Goal: Task Accomplishment & Management: Complete application form

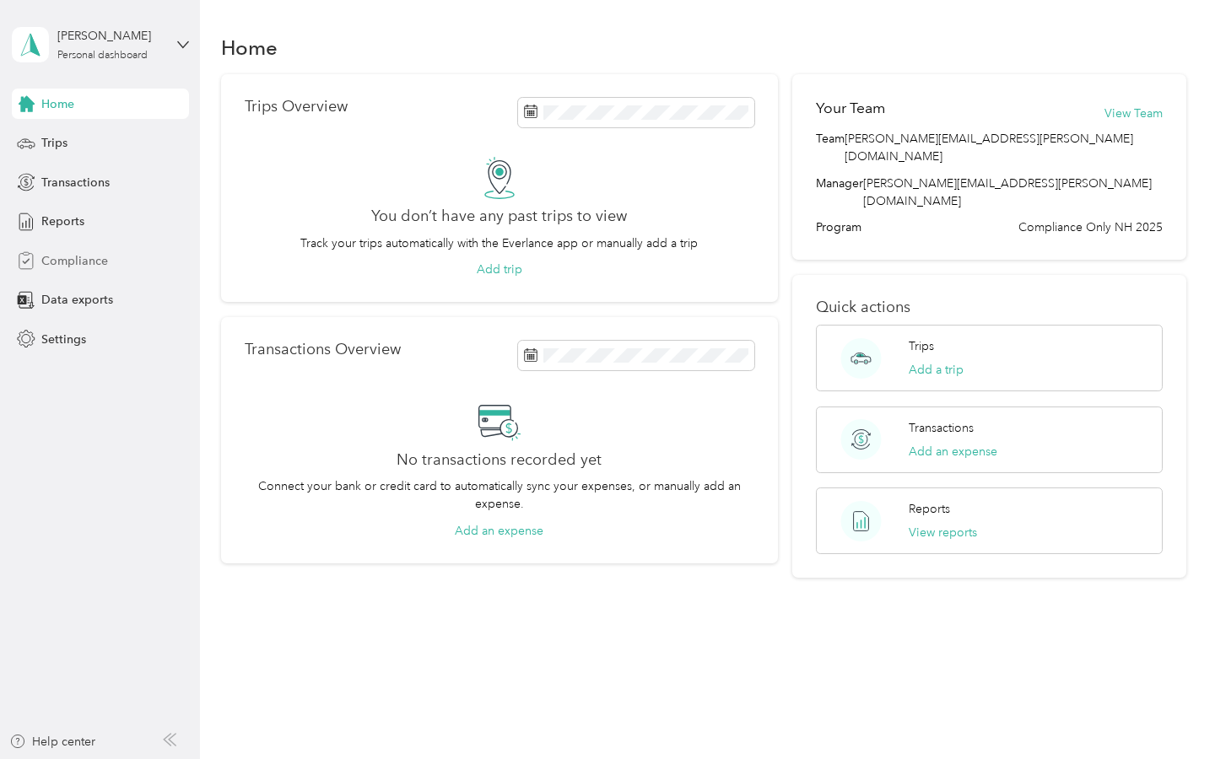
click at [71, 262] on span "Compliance" at bounding box center [74, 261] width 67 height 18
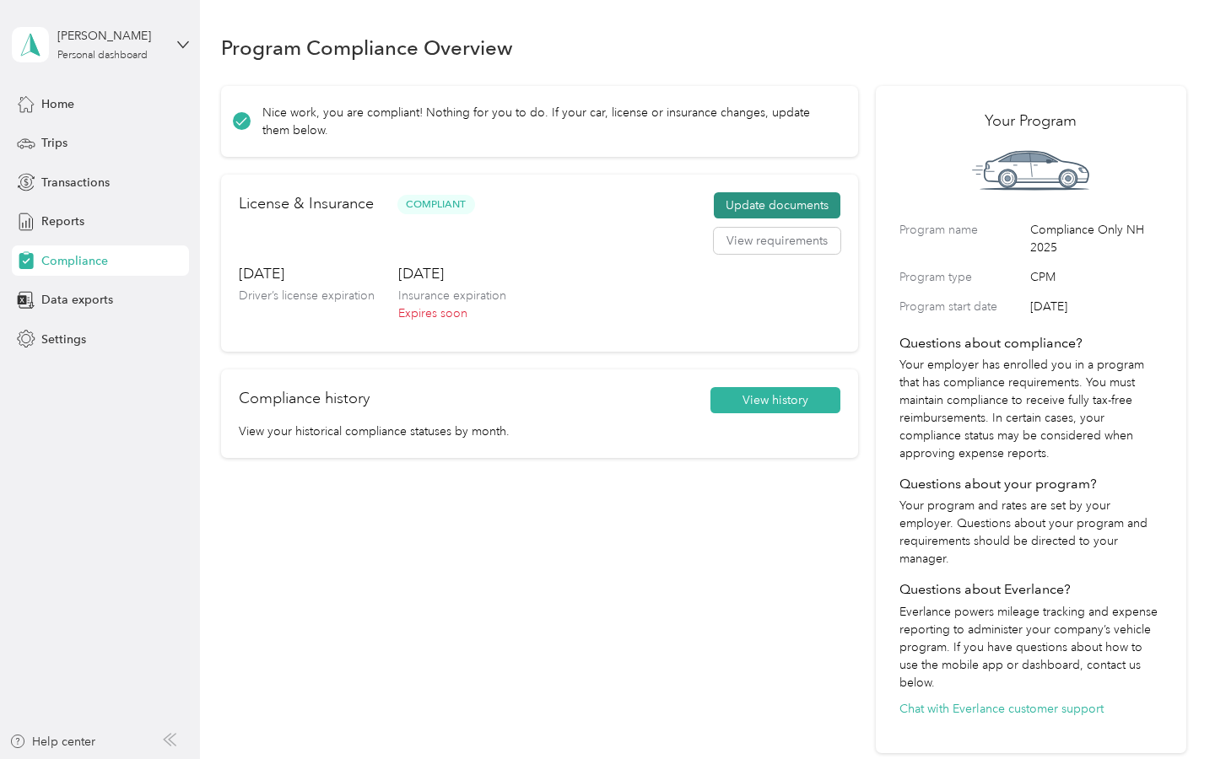
click at [783, 201] on button "Update documents" at bounding box center [777, 205] width 127 height 27
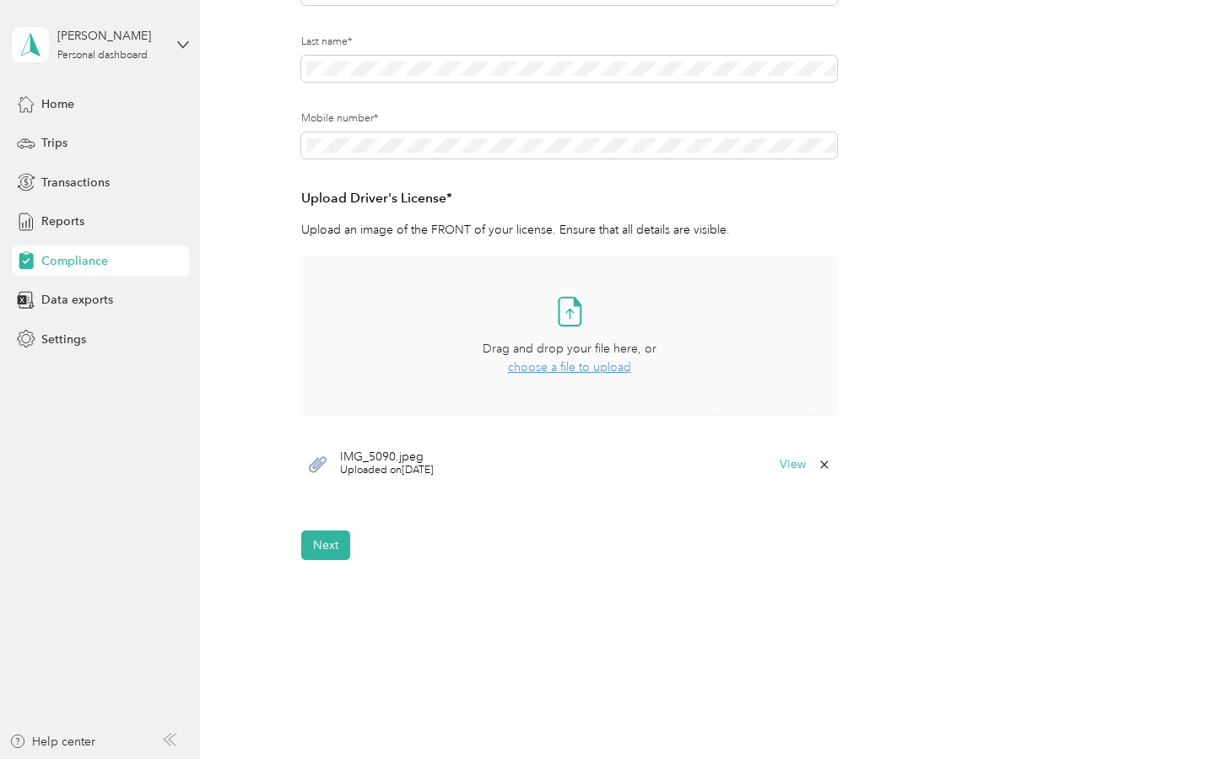
scroll to position [346, 0]
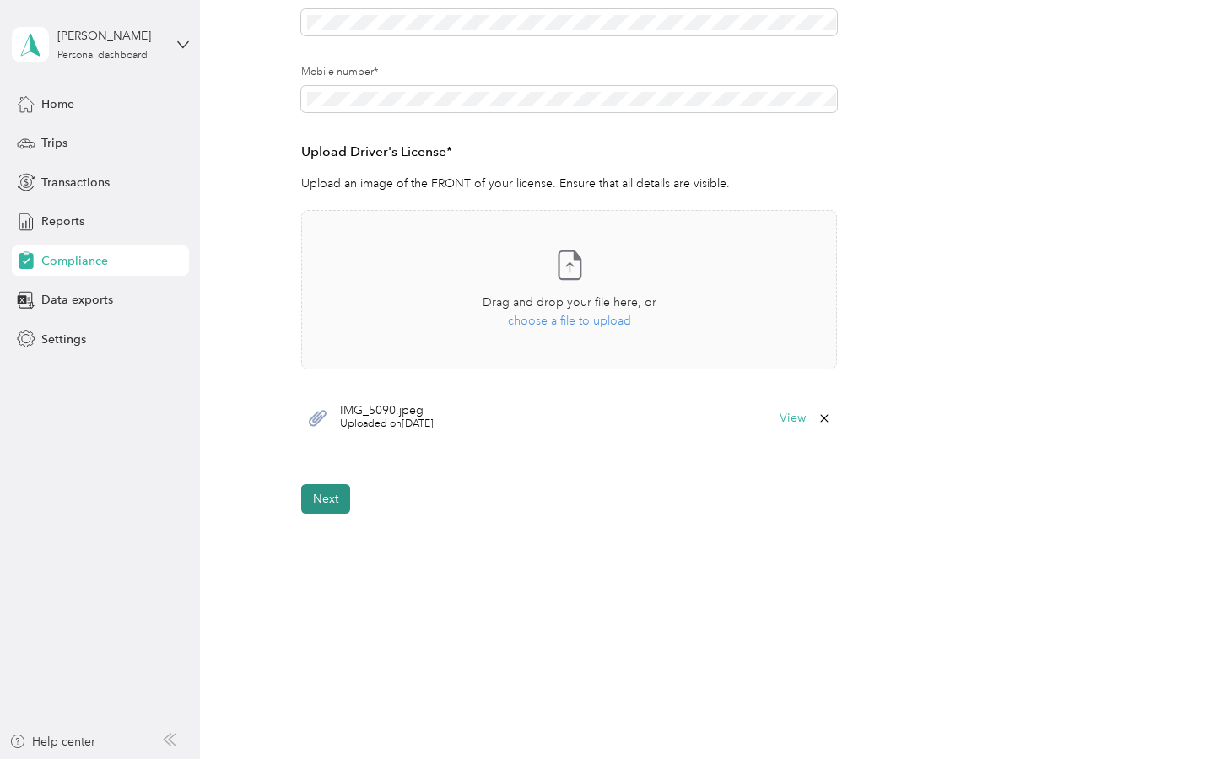
click at [333, 503] on button "Next" at bounding box center [325, 499] width 49 height 30
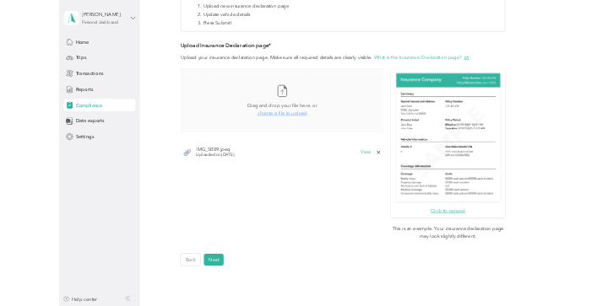
scroll to position [491, 0]
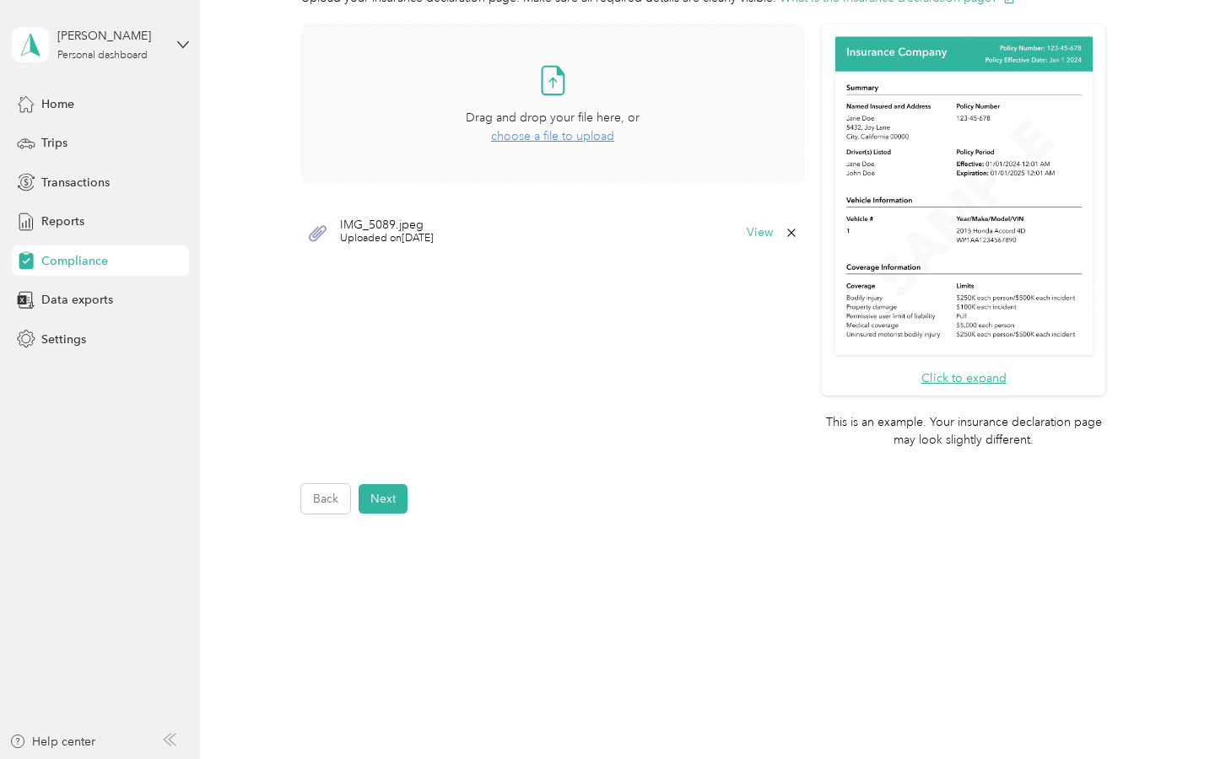
click at [547, 138] on span "choose a file to upload" at bounding box center [552, 136] width 123 height 14
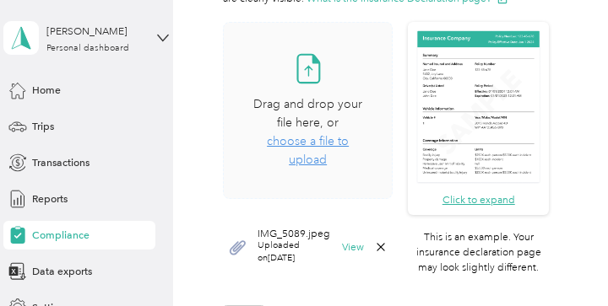
click at [306, 134] on span "choose a file to upload" at bounding box center [308, 150] width 82 height 33
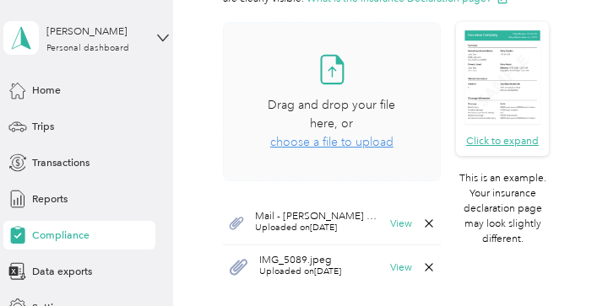
click at [431, 217] on icon at bounding box center [429, 224] width 14 height 14
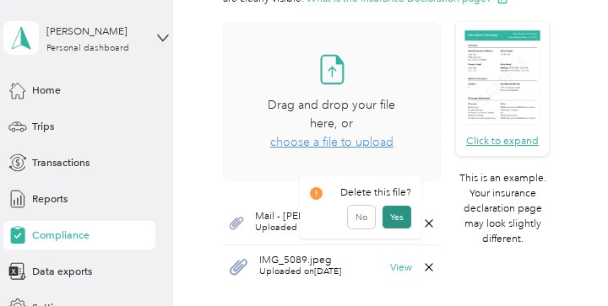
click at [392, 214] on button "Yes" at bounding box center [396, 217] width 29 height 23
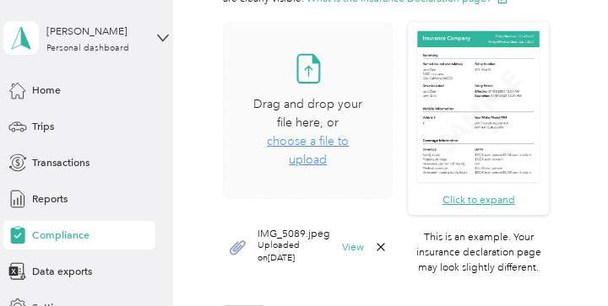
click at [316, 134] on span "choose a file to upload" at bounding box center [308, 150] width 82 height 33
click at [313, 136] on div "Drag and drop your file here, or choose a file to upload" at bounding box center [307, 132] width 111 height 74
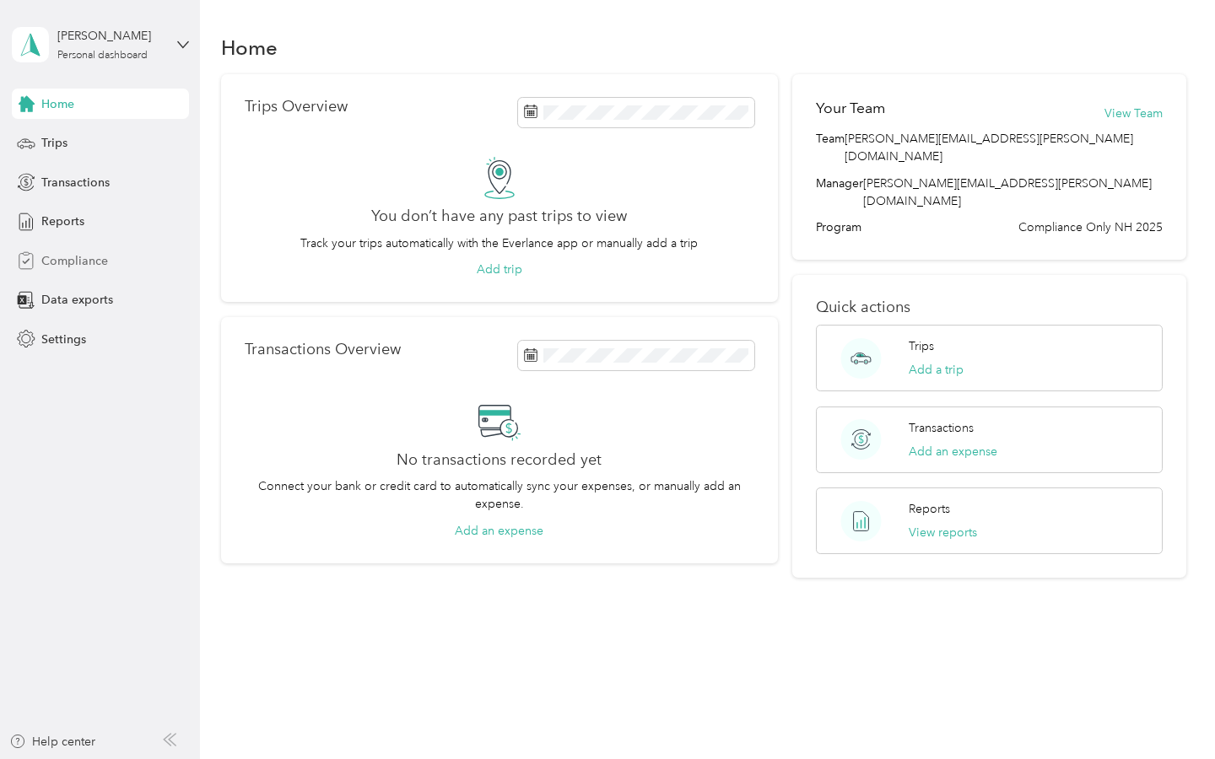
drag, startPoint x: 79, startPoint y: 259, endPoint x: 105, endPoint y: 264, distance: 26.6
click at [80, 259] on span "Compliance" at bounding box center [74, 261] width 67 height 18
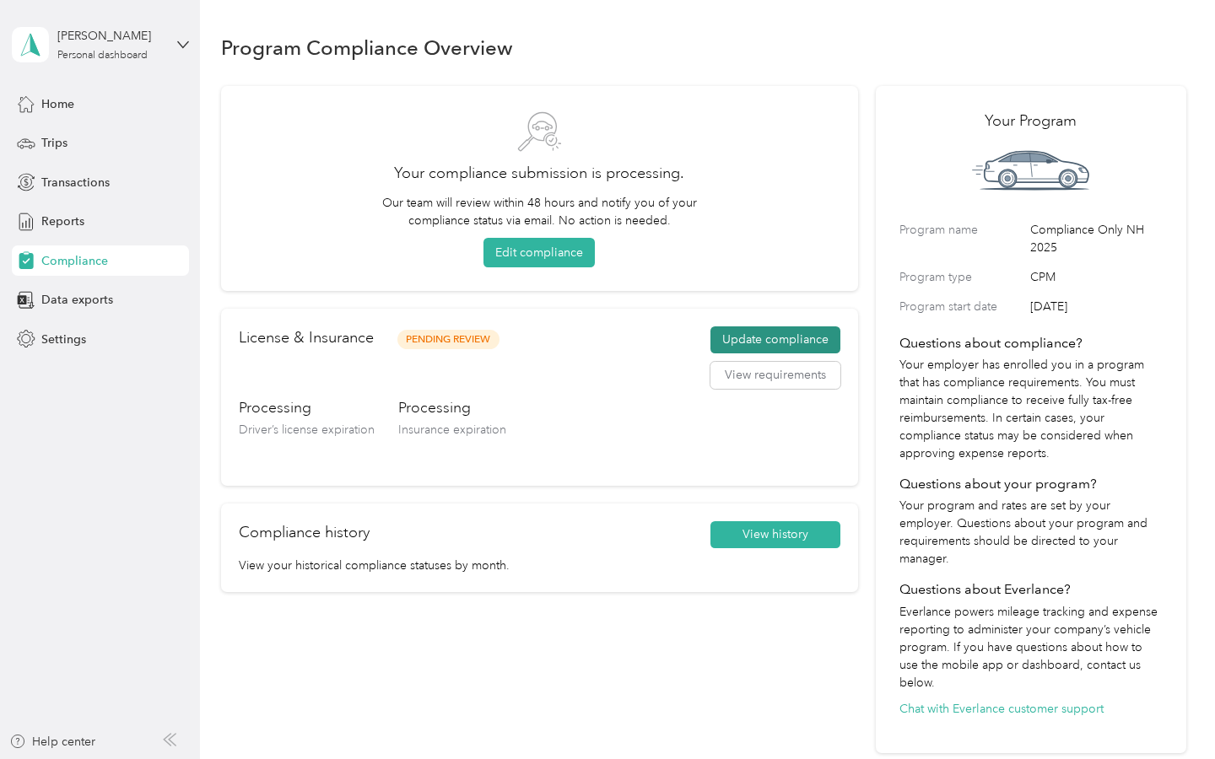
click at [772, 334] on button "Update compliance" at bounding box center [775, 340] width 130 height 27
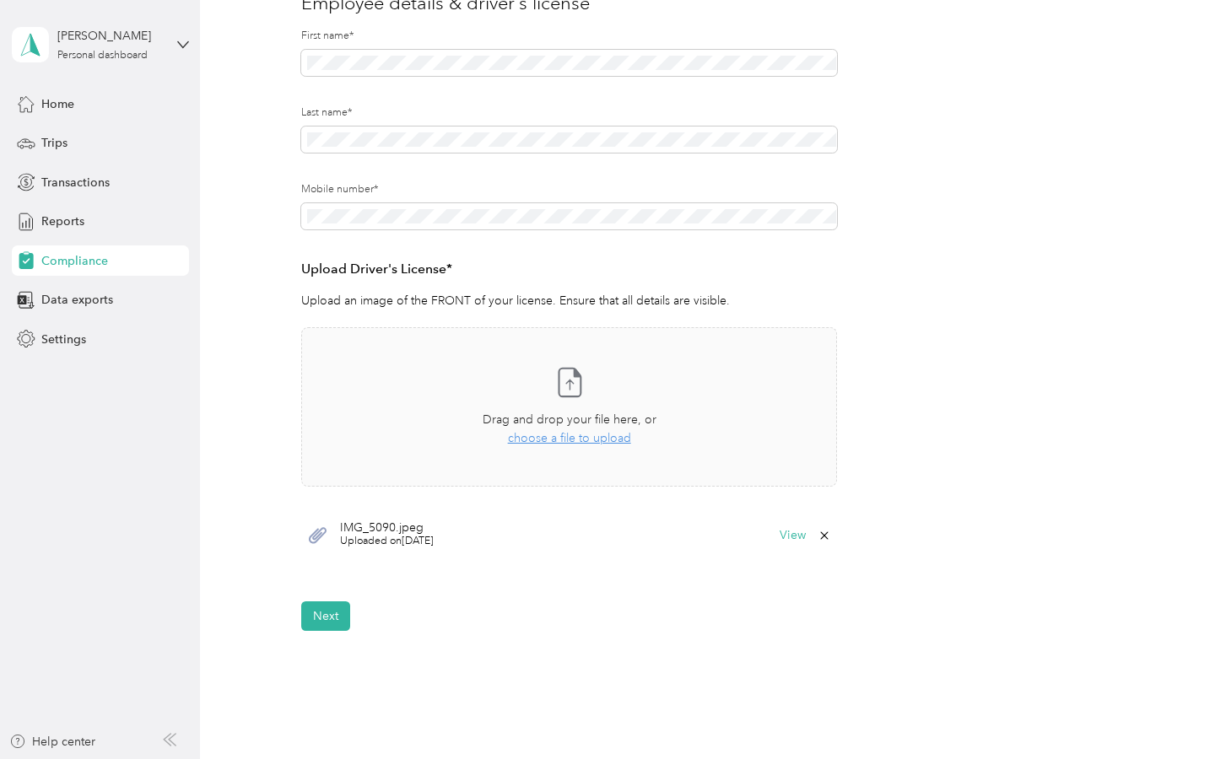
scroll to position [346, 0]
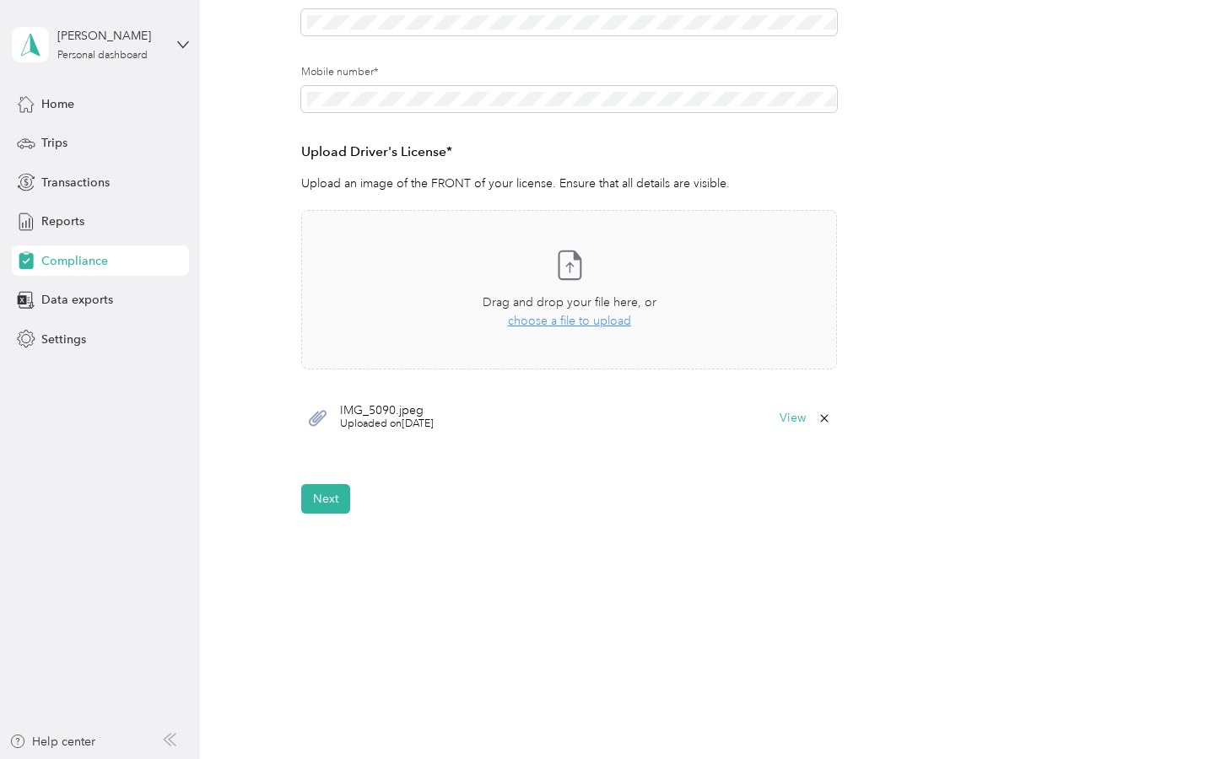
drag, startPoint x: 336, startPoint y: 495, endPoint x: 508, endPoint y: 514, distance: 173.1
click at [336, 495] on button "Next" at bounding box center [325, 499] width 49 height 30
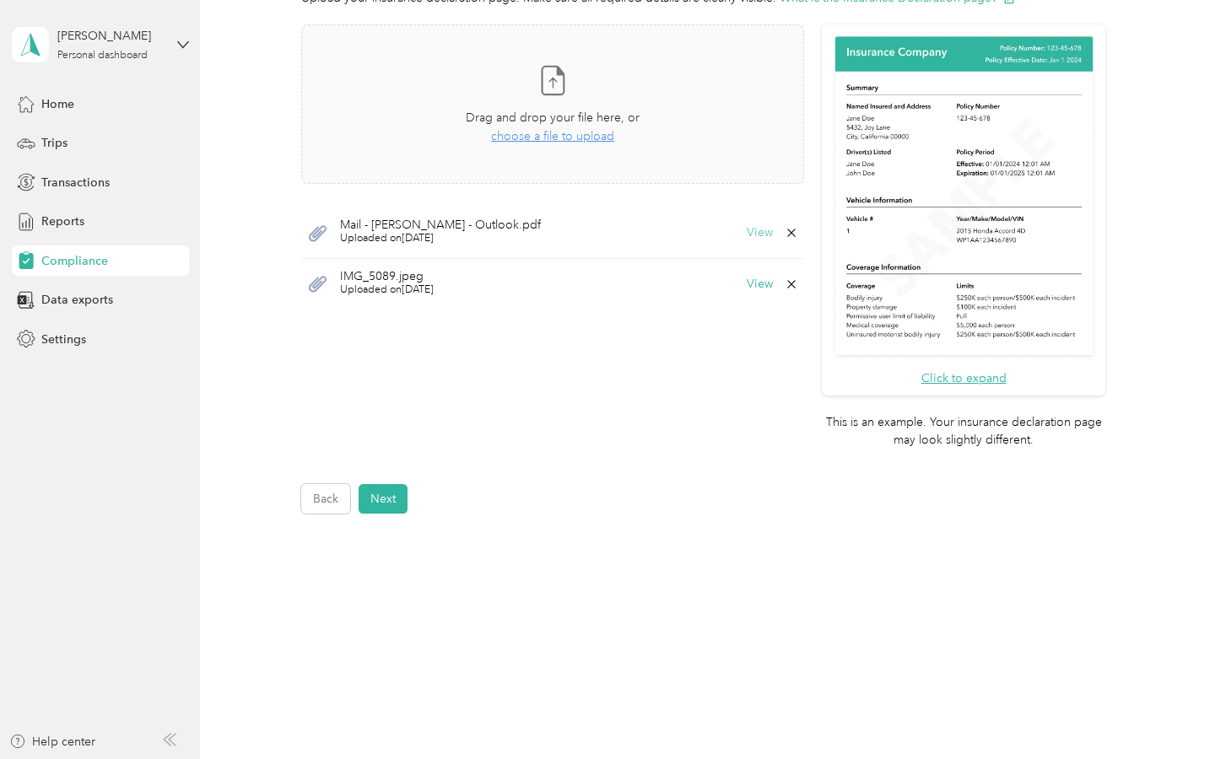
click at [763, 230] on button "View" at bounding box center [760, 233] width 26 height 12
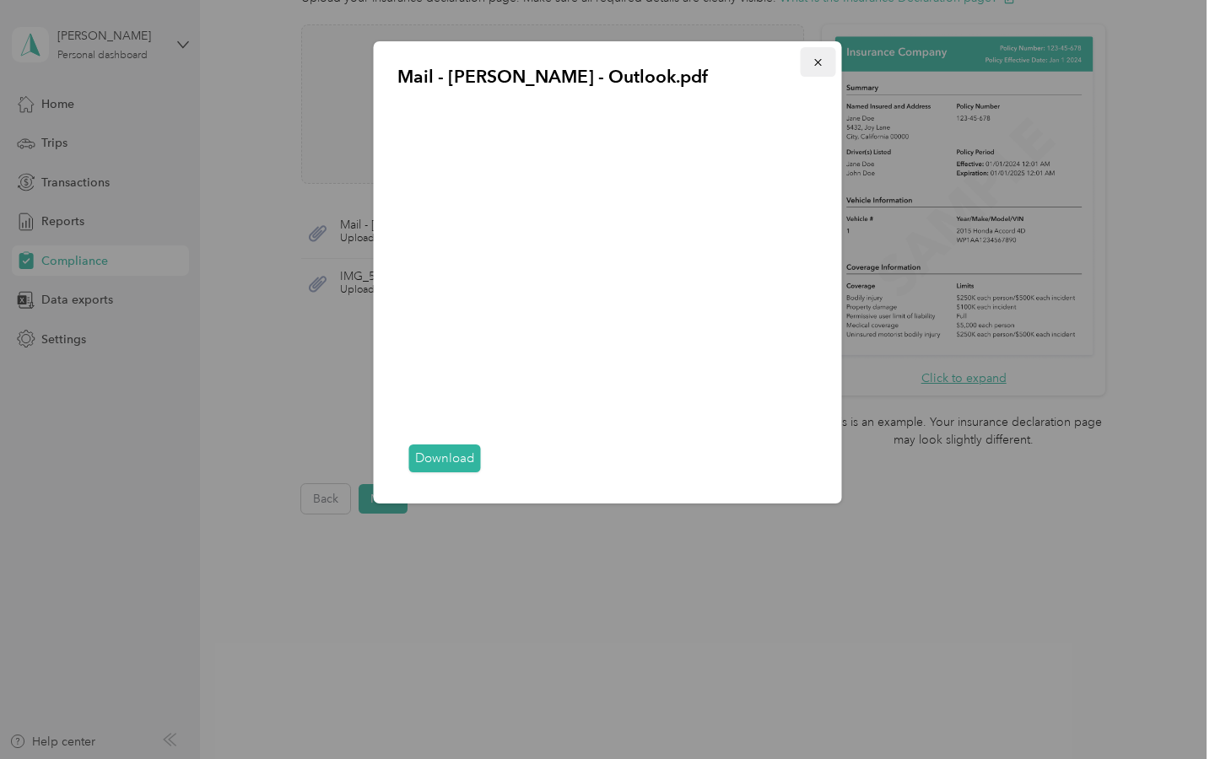
click at [820, 61] on icon "button" at bounding box center [819, 63] width 12 height 12
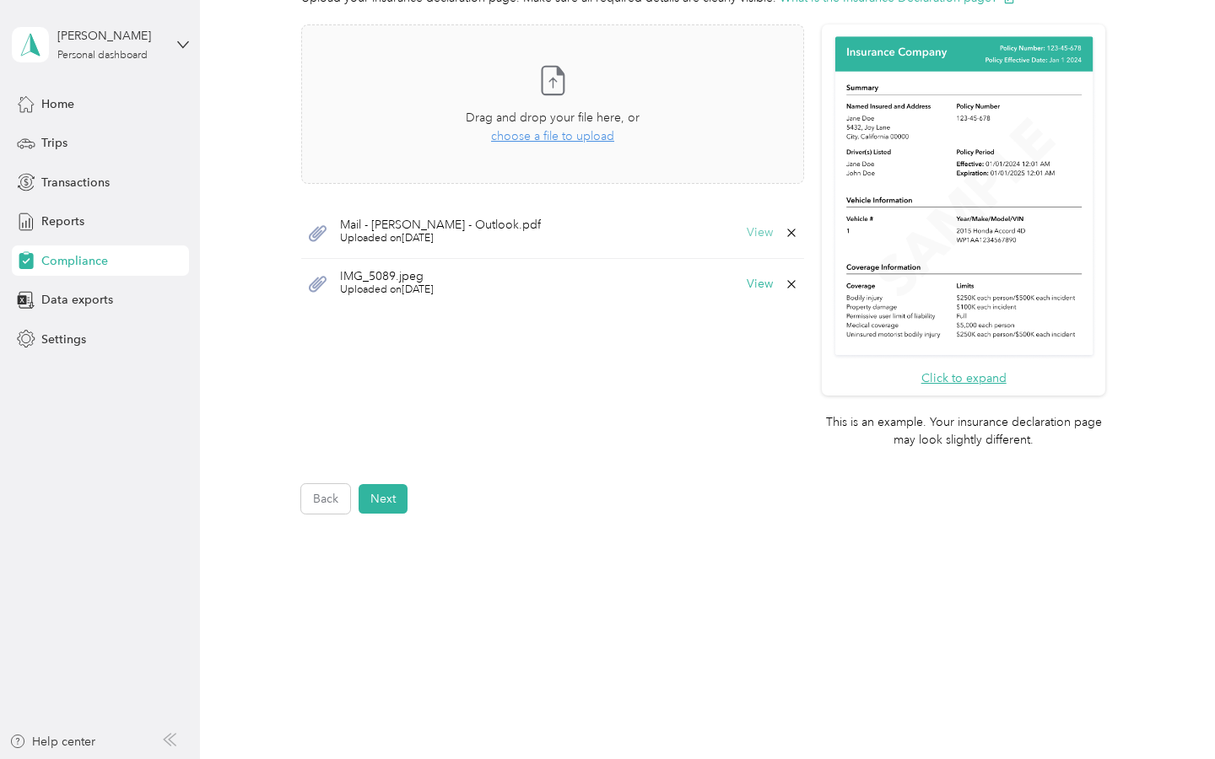
click at [764, 230] on button "View" at bounding box center [760, 233] width 26 height 12
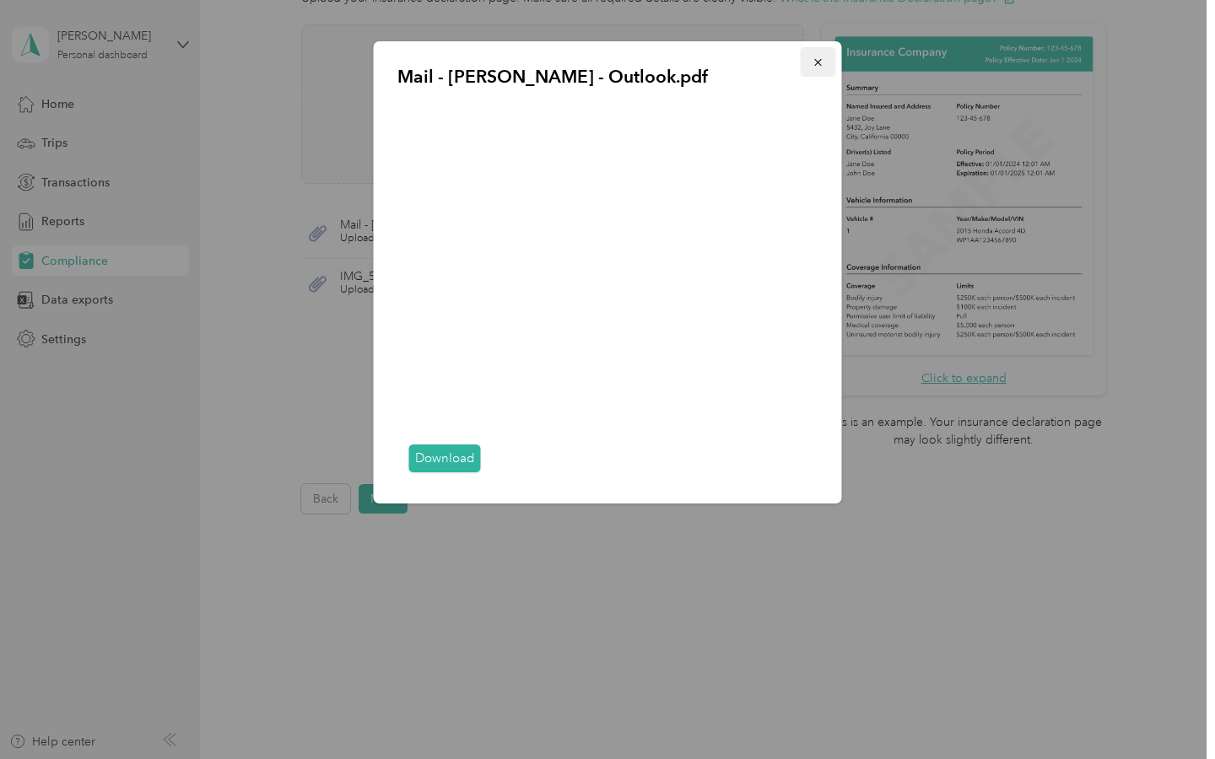
click at [820, 57] on icon "button" at bounding box center [819, 63] width 12 height 12
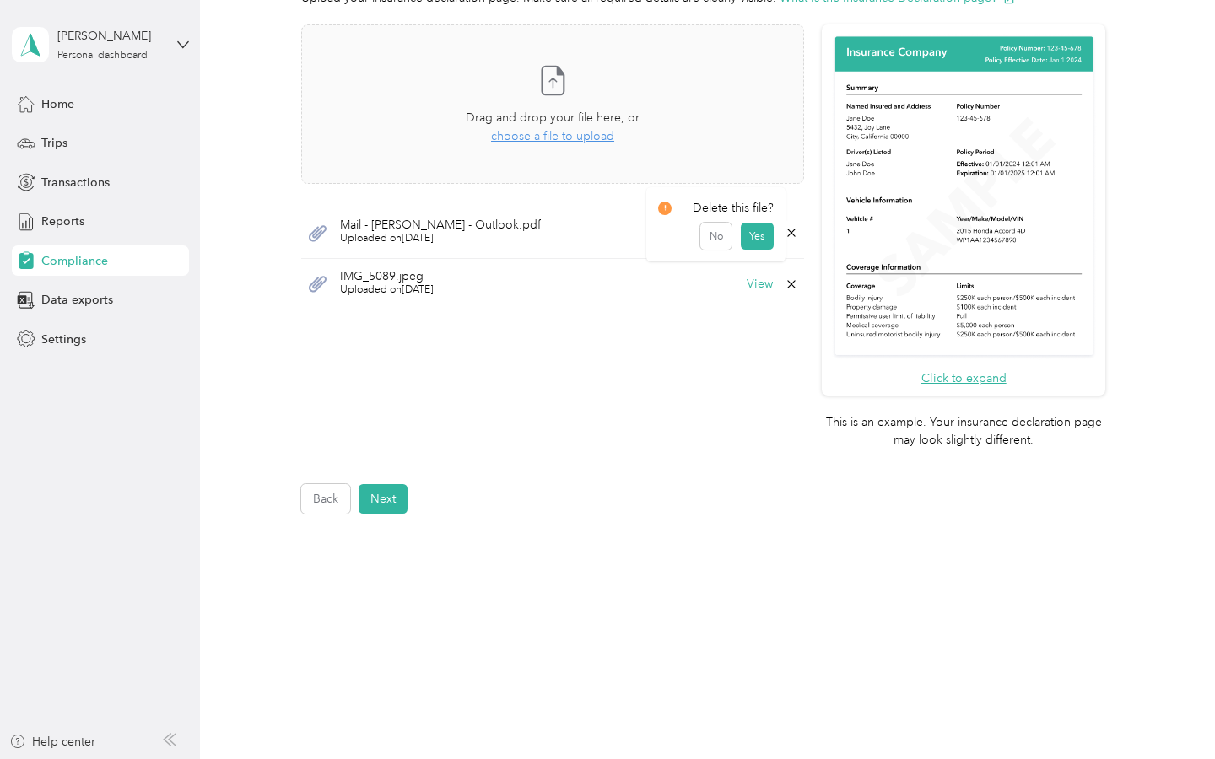
click at [798, 228] on icon at bounding box center [792, 233] width 14 height 14
click at [710, 249] on button "No" at bounding box center [715, 244] width 31 height 27
drag, startPoint x: 768, startPoint y: 224, endPoint x: 765, endPoint y: 235, distance: 12.1
click at [768, 226] on div "Mail - Angela Wilson - Outlook.pdf Uploaded on 9/30/2025 View" at bounding box center [552, 233] width 503 height 51
click at [765, 233] on button "View" at bounding box center [760, 233] width 26 height 12
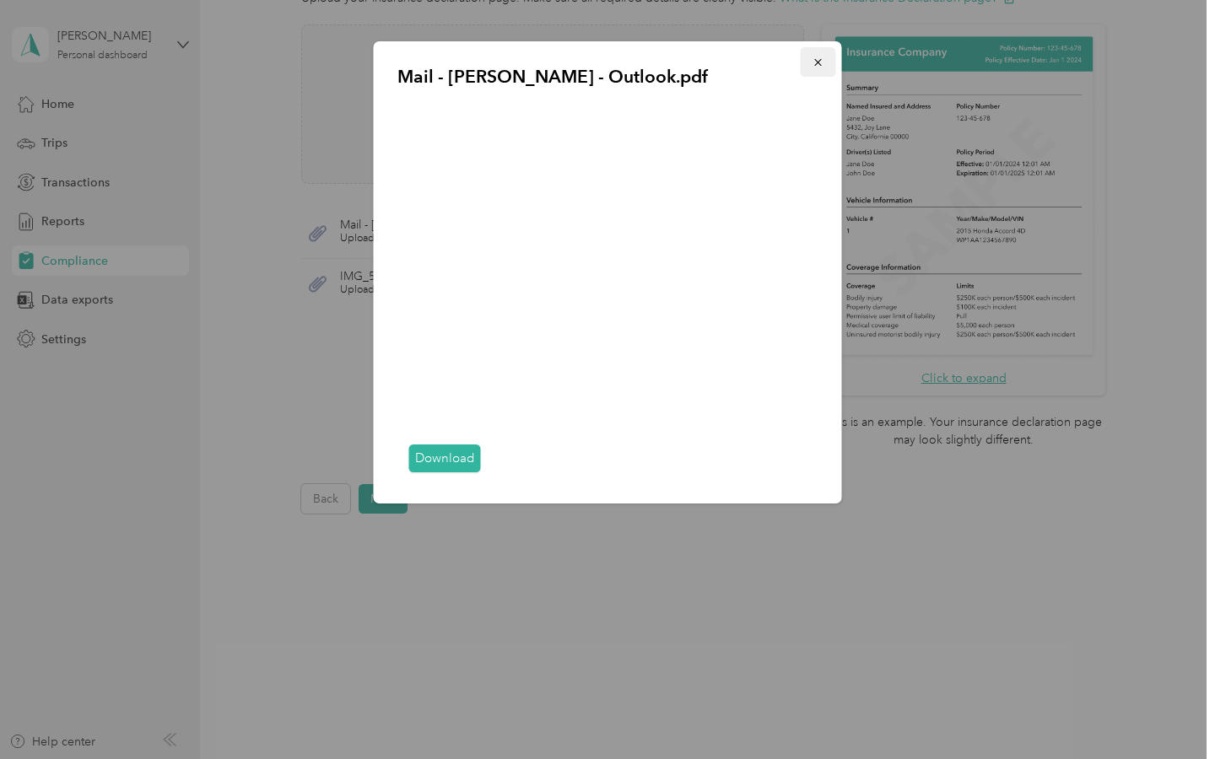
click at [817, 61] on icon "button" at bounding box center [819, 63] width 12 height 12
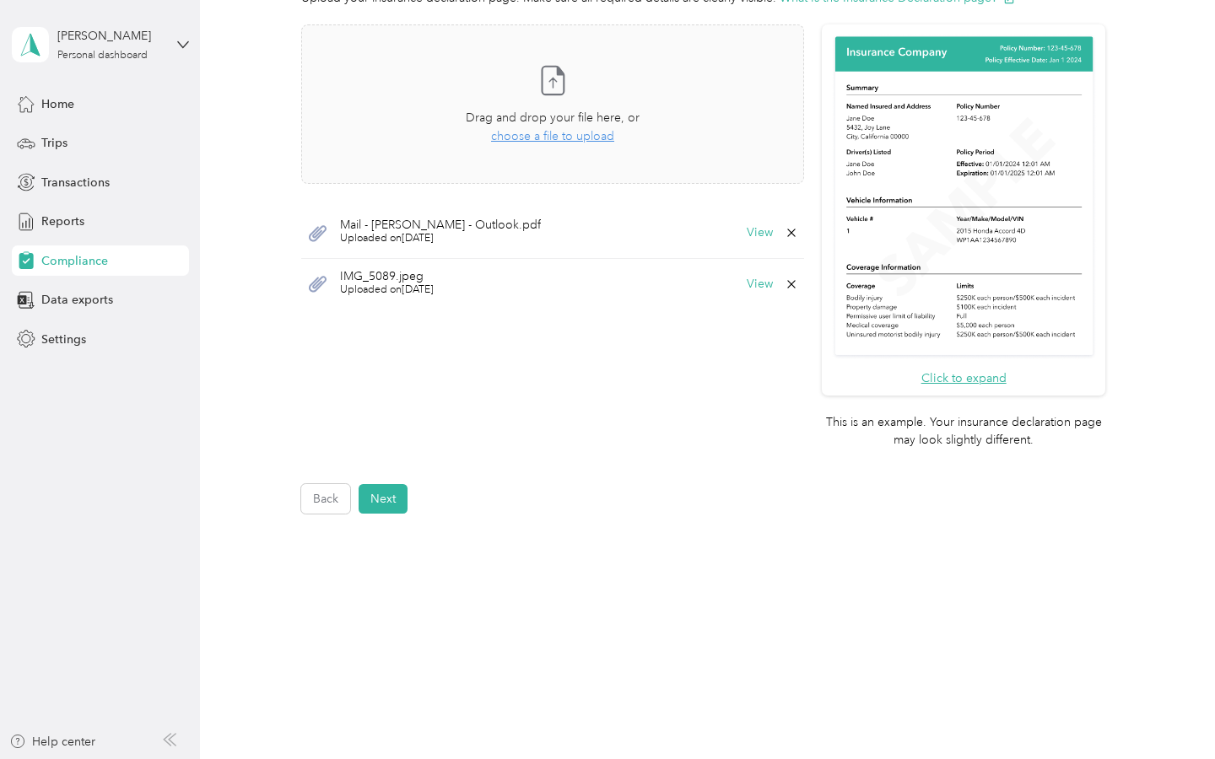
click at [795, 231] on icon at bounding box center [792, 233] width 14 height 14
click at [754, 241] on button "Yes" at bounding box center [757, 244] width 33 height 27
click at [559, 139] on span "choose a file to upload" at bounding box center [552, 136] width 123 height 14
click at [768, 231] on button "View" at bounding box center [760, 233] width 26 height 12
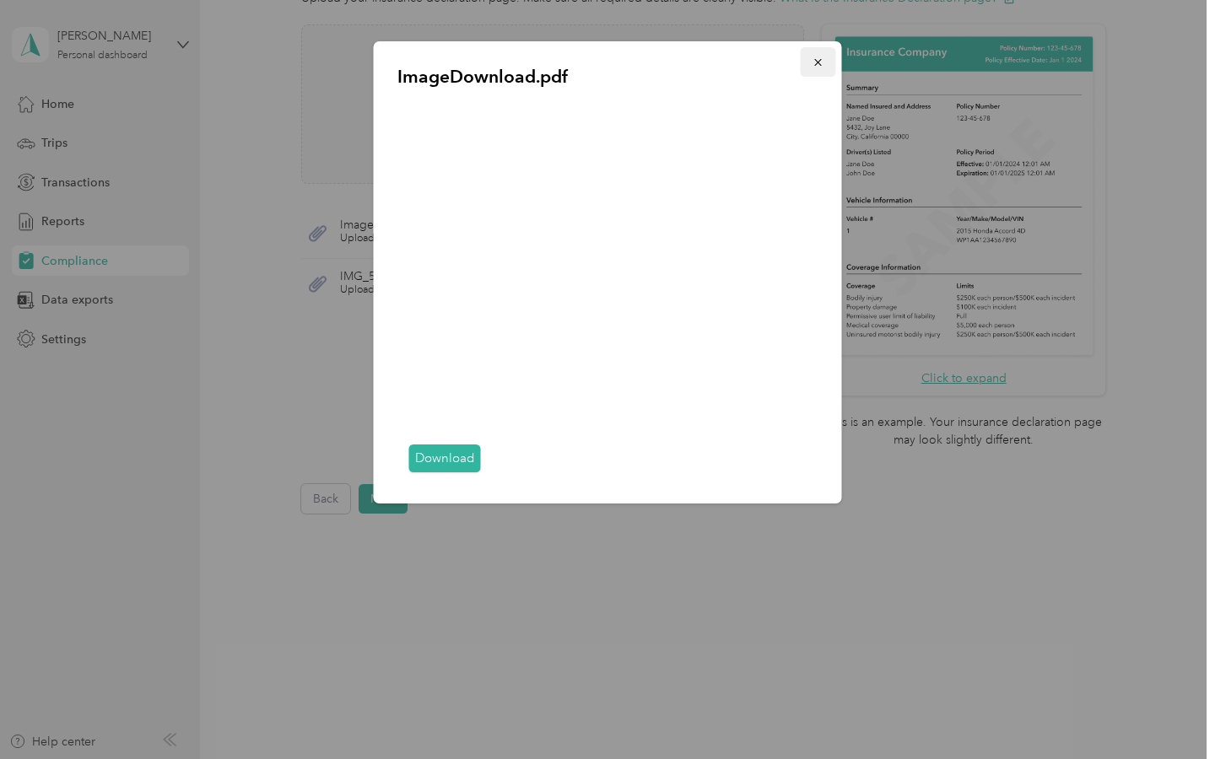
click at [822, 61] on icon "button" at bounding box center [819, 63] width 12 height 12
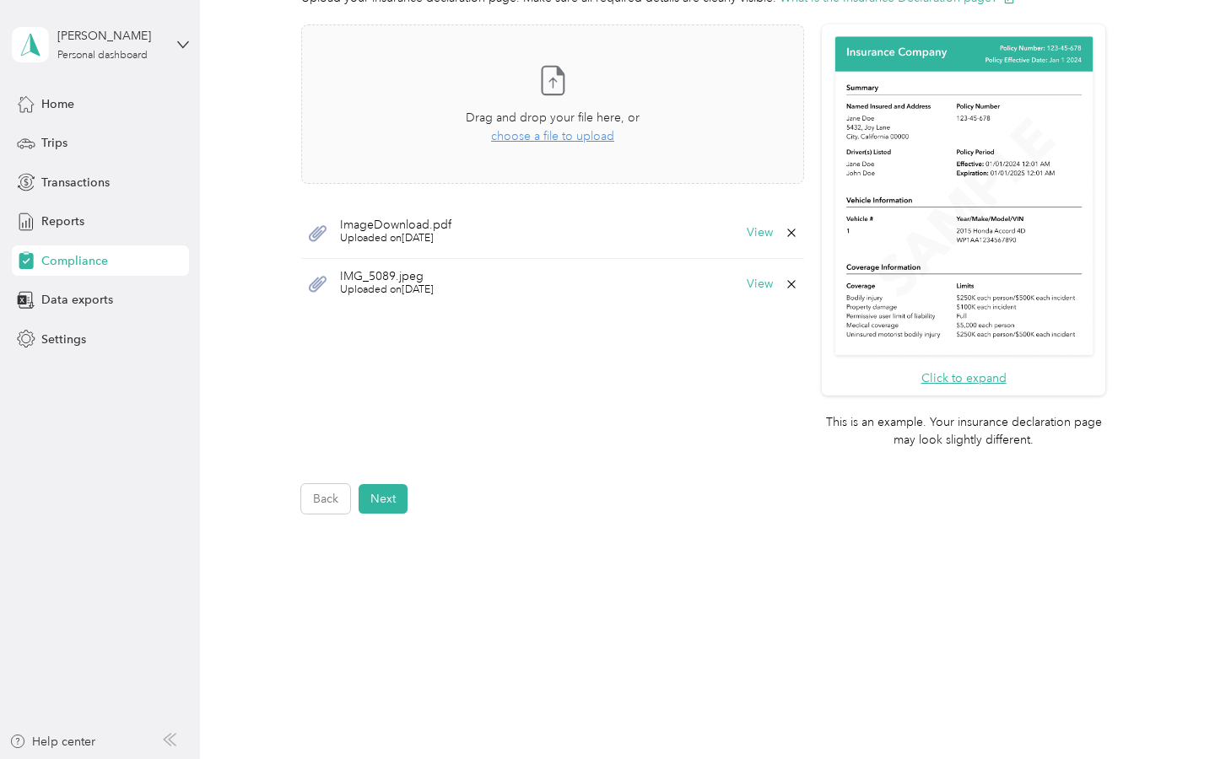
click at [798, 236] on icon at bounding box center [792, 233] width 14 height 14
click at [754, 246] on button "Yes" at bounding box center [757, 244] width 33 height 27
click at [545, 138] on span "choose a file to upload" at bounding box center [552, 136] width 123 height 14
click at [770, 235] on button "View" at bounding box center [760, 233] width 26 height 12
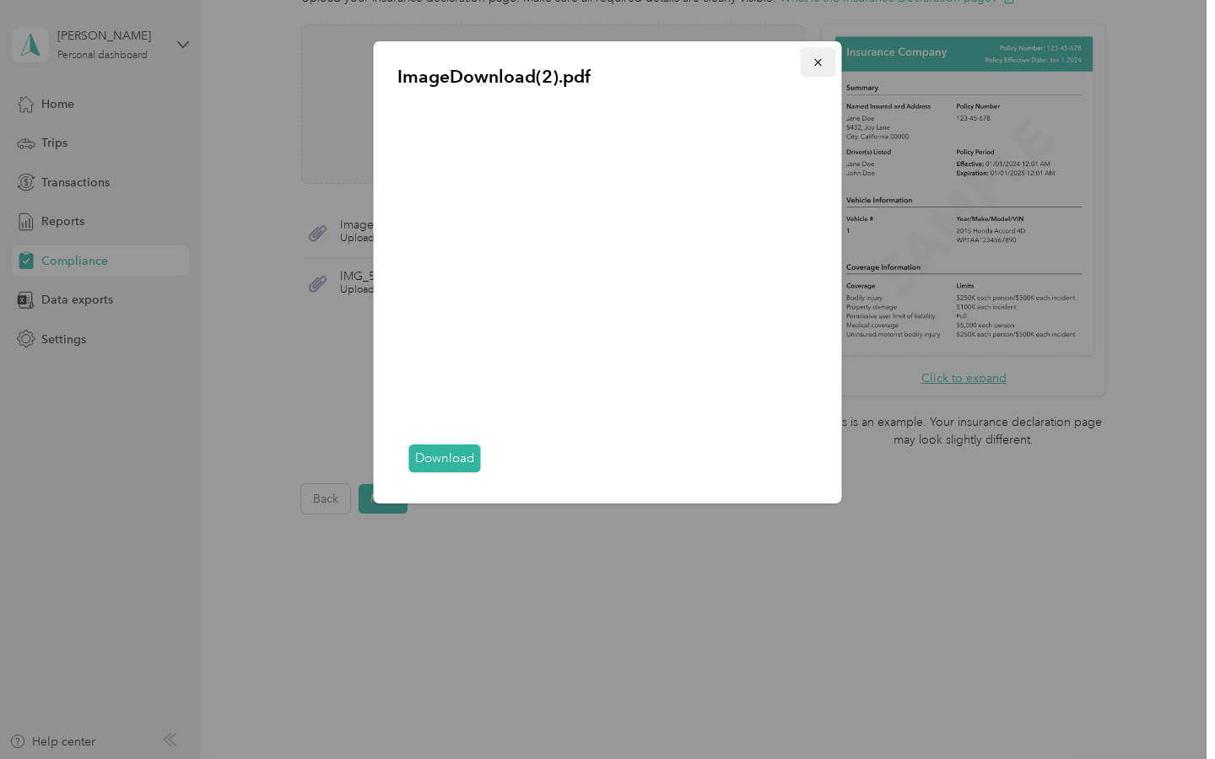
click at [813, 62] on icon "button" at bounding box center [819, 63] width 12 height 12
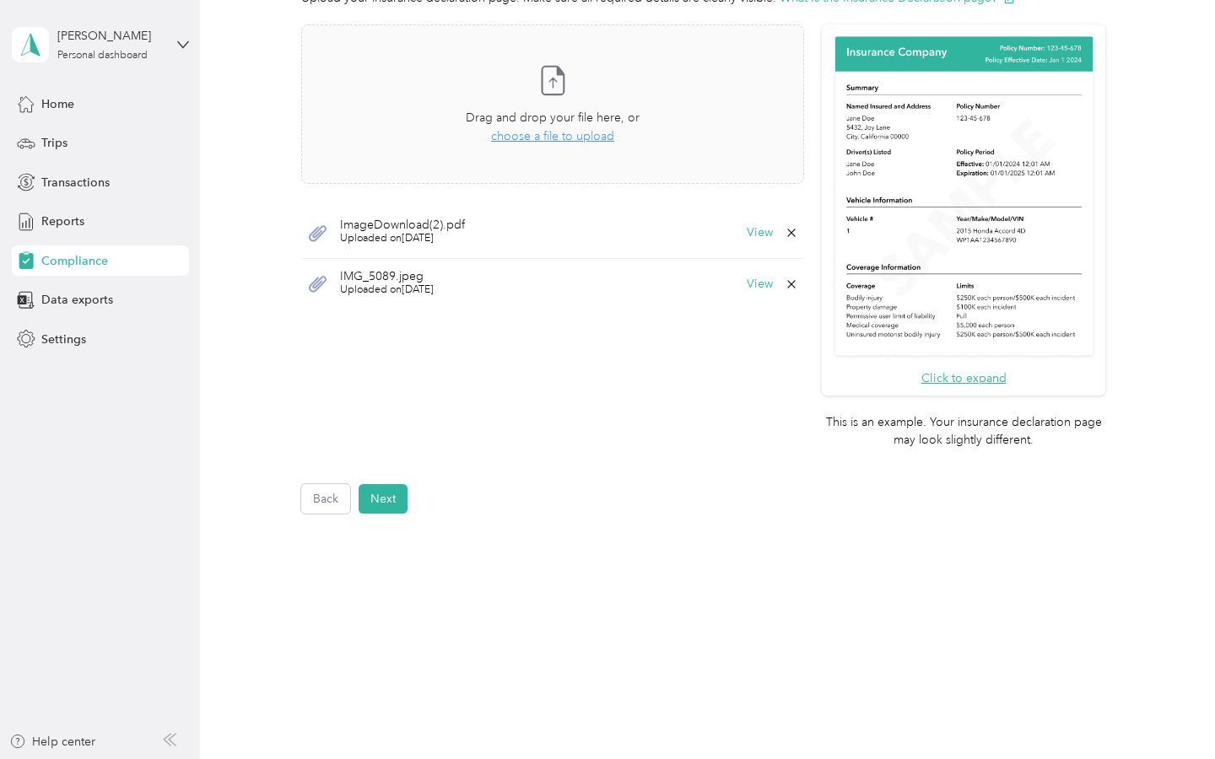
click at [796, 232] on icon at bounding box center [792, 233] width 8 height 8
click at [761, 246] on button "Yes" at bounding box center [757, 244] width 33 height 27
click at [538, 136] on span "choose a file to upload" at bounding box center [552, 136] width 123 height 14
click at [768, 232] on button "View" at bounding box center [760, 233] width 26 height 12
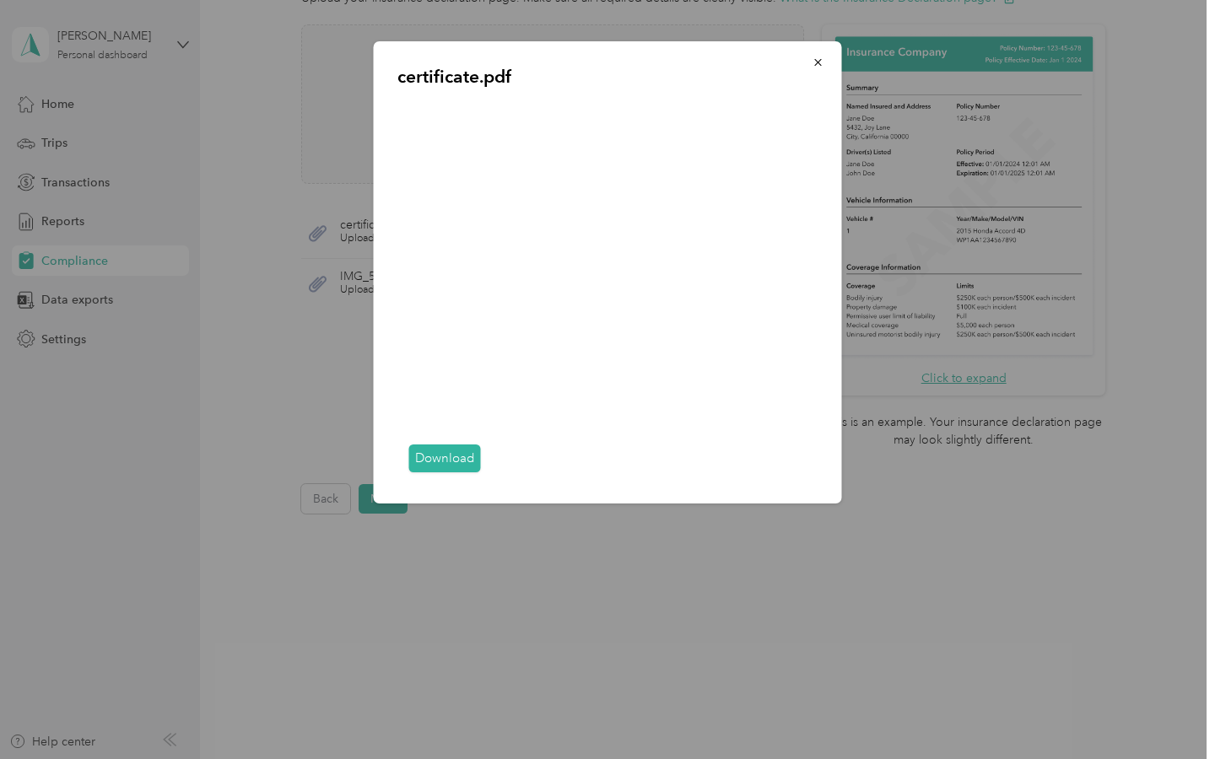
click at [820, 57] on icon "button" at bounding box center [819, 63] width 12 height 12
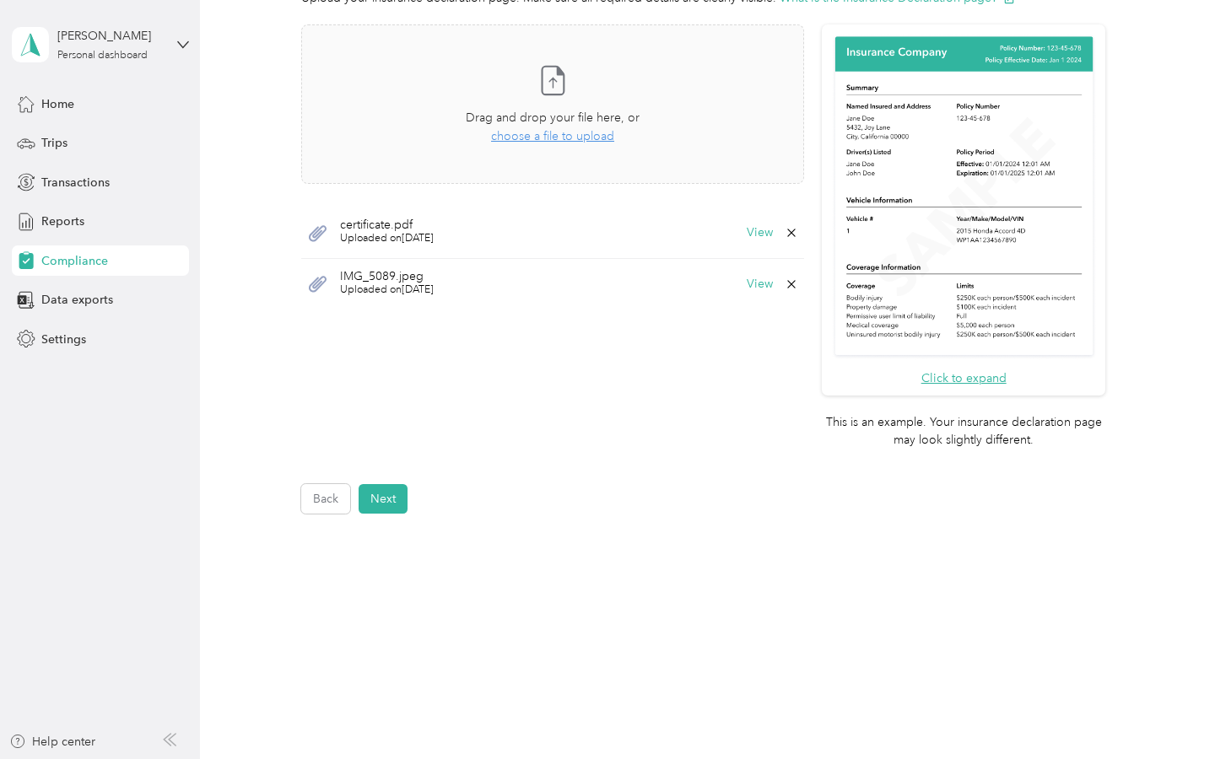
click at [798, 232] on icon at bounding box center [792, 233] width 14 height 14
click at [761, 248] on button "Yes" at bounding box center [757, 244] width 33 height 27
click at [552, 139] on span "choose a file to upload" at bounding box center [552, 136] width 123 height 14
click at [773, 233] on button "View" at bounding box center [760, 233] width 26 height 12
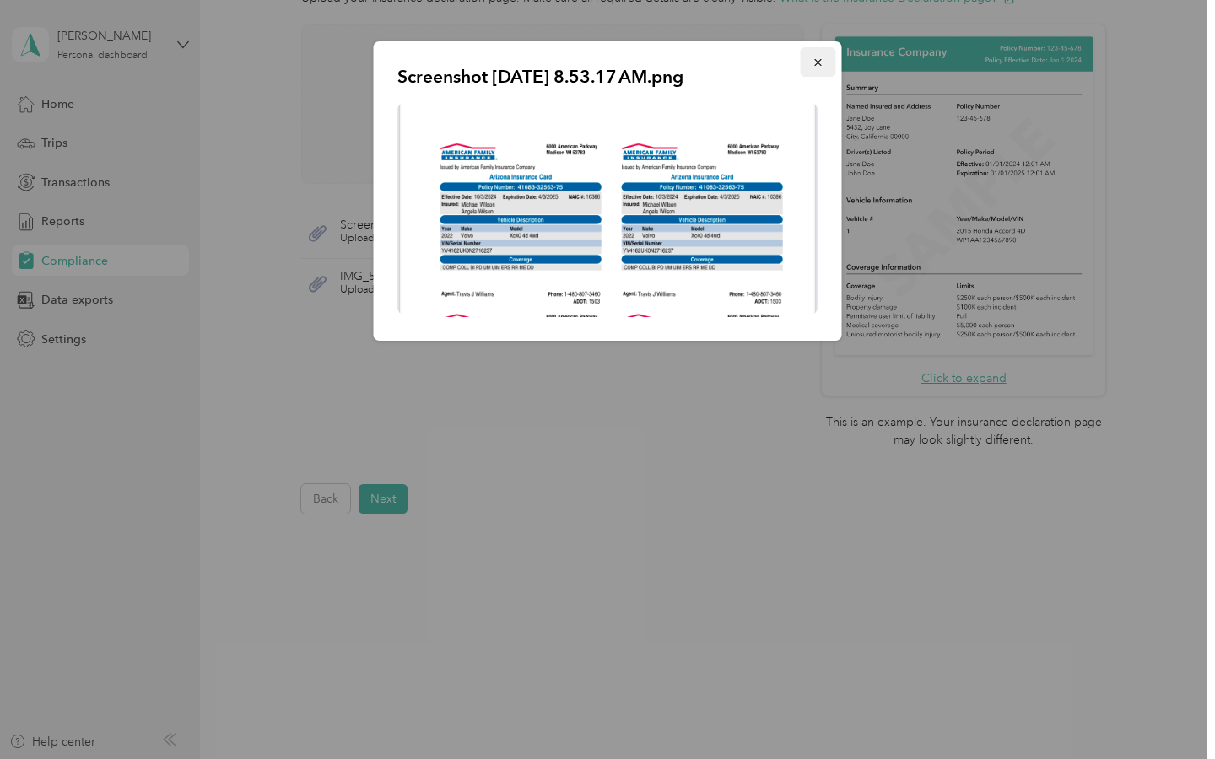
click at [821, 62] on icon "button" at bounding box center [819, 63] width 12 height 12
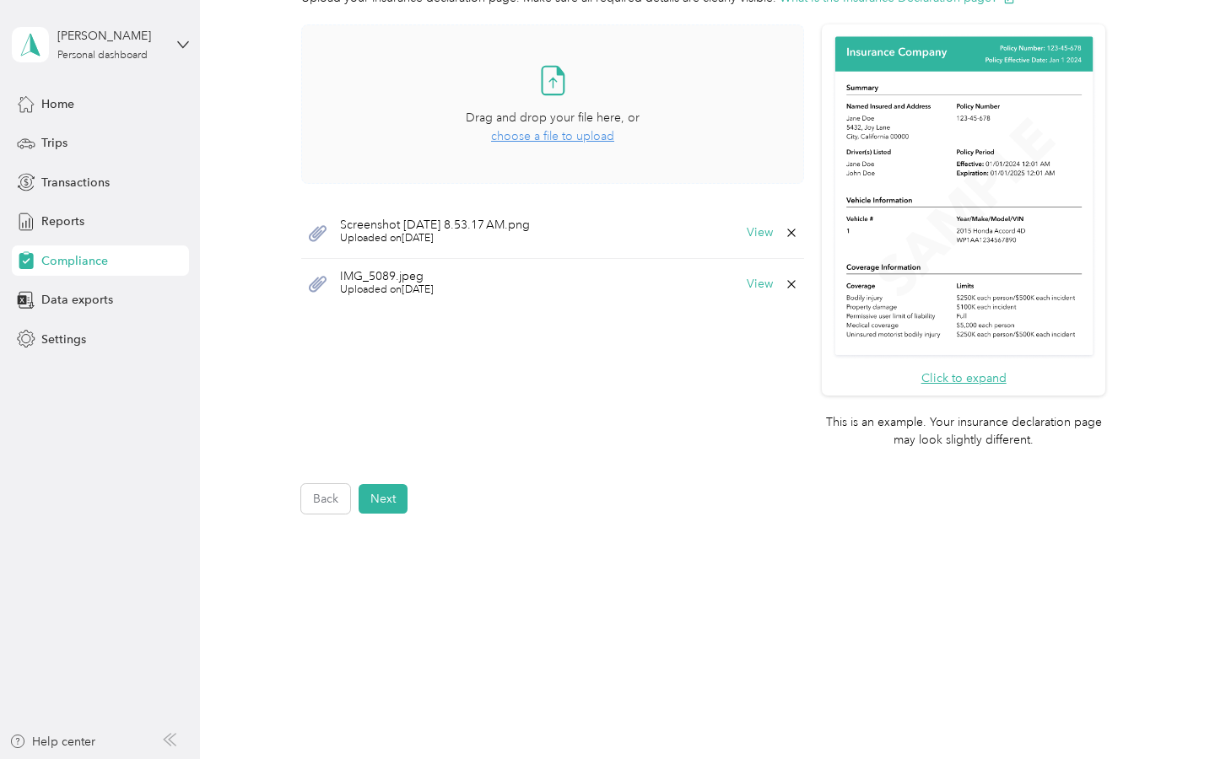
drag, startPoint x: 390, startPoint y: 494, endPoint x: 456, endPoint y: 476, distance: 68.4
click at [390, 493] on button "Next" at bounding box center [383, 499] width 49 height 30
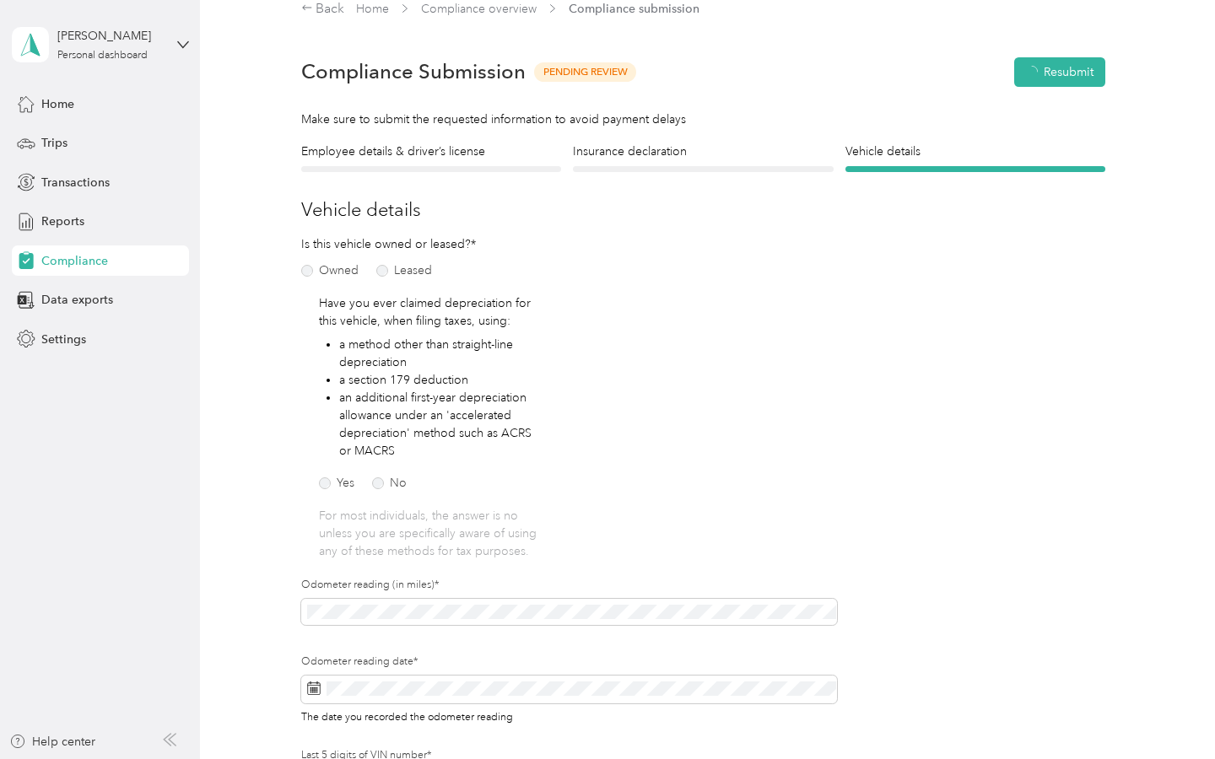
scroll to position [20, 0]
click at [1086, 72] on button "Resubmit" at bounding box center [1068, 74] width 73 height 30
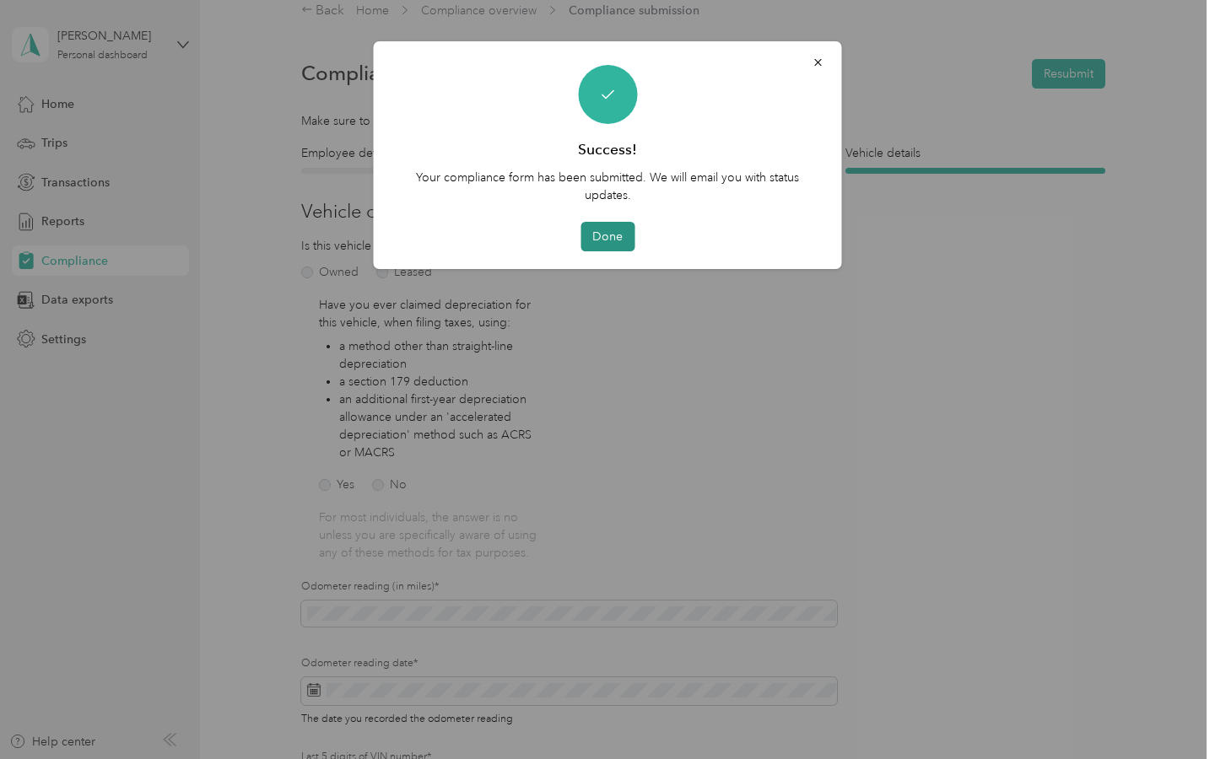
click at [604, 230] on button "Done" at bounding box center [608, 237] width 54 height 30
